Goal: Task Accomplishment & Management: Manage account settings

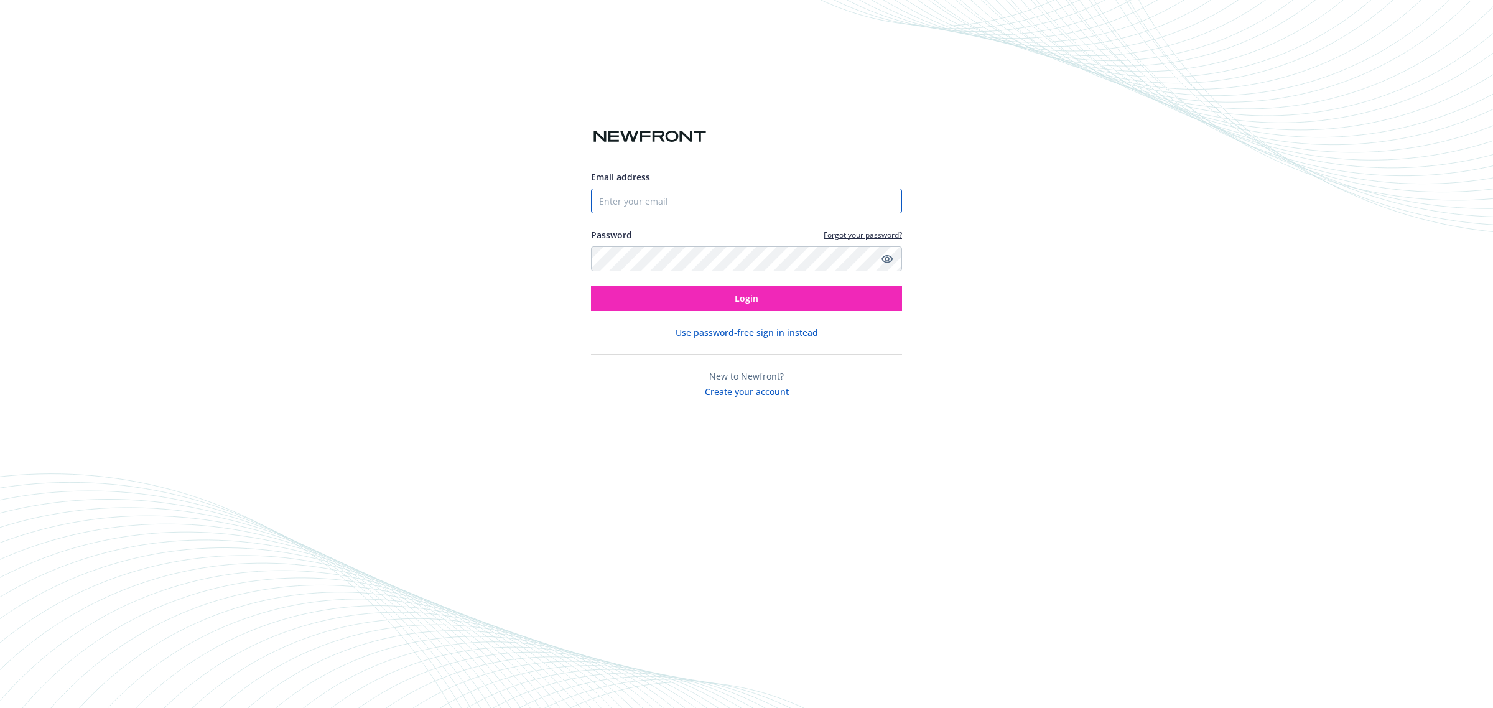
click at [690, 204] on input "Email address" at bounding box center [746, 200] width 311 height 25
type input "[EMAIL_ADDRESS][PERSON_NAME][DOMAIN_NAME]"
click at [713, 303] on button "Login" at bounding box center [746, 298] width 311 height 25
